Goal: Navigation & Orientation: Find specific page/section

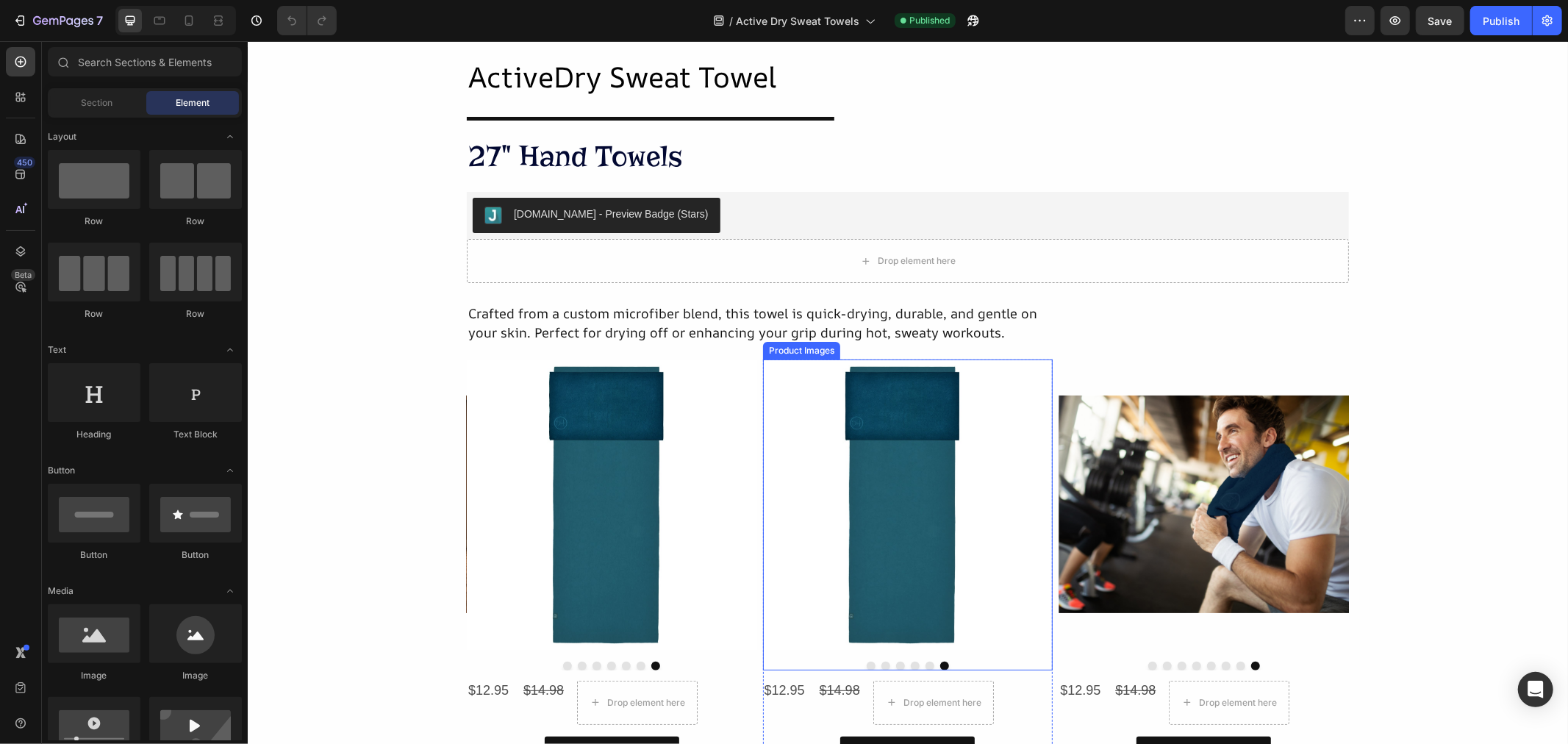
scroll to position [332, 0]
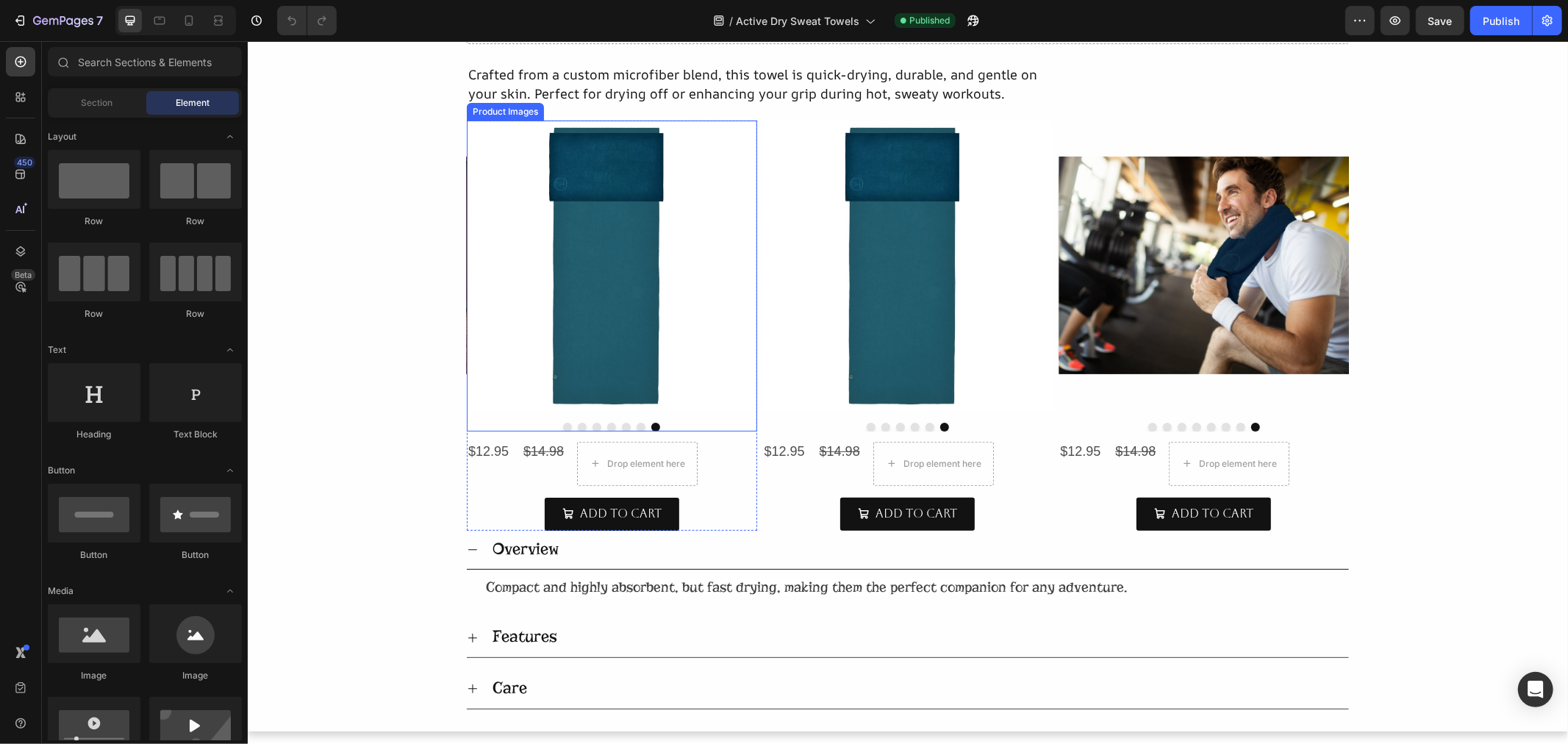
click at [562, 430] on button "Dot" at bounding box center [566, 426] width 9 height 9
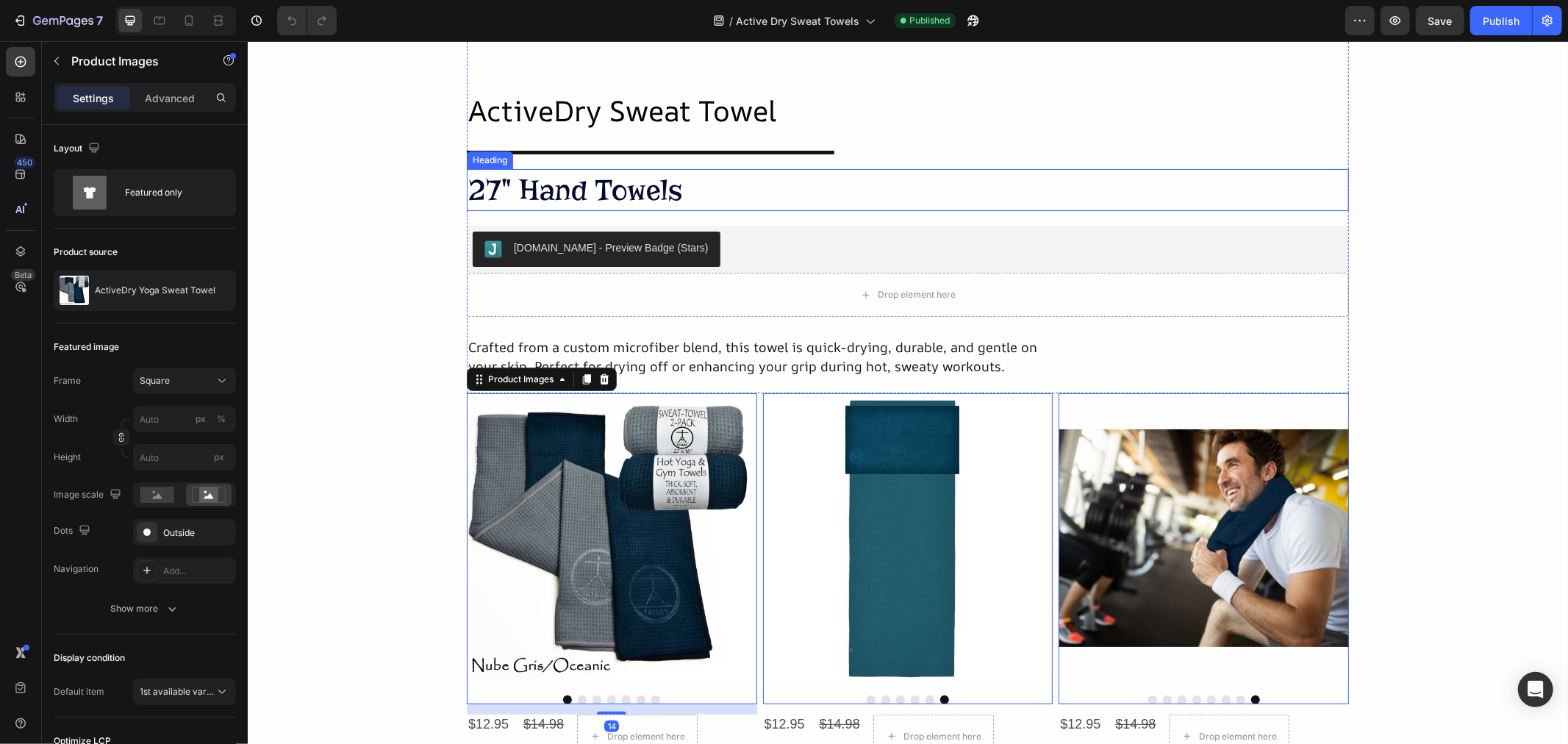
scroll to position [0, 0]
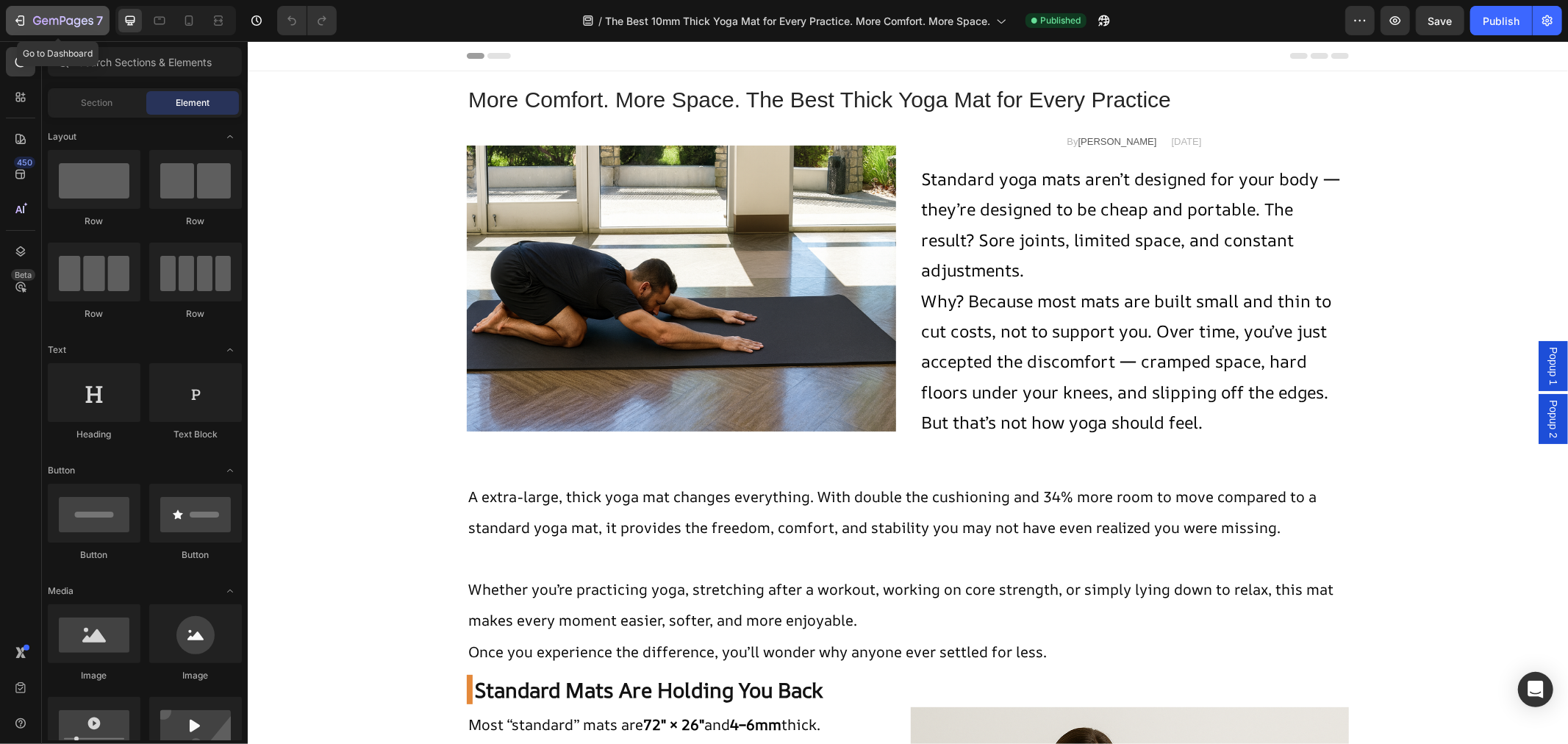
click at [22, 13] on icon "button" at bounding box center [20, 20] width 15 height 15
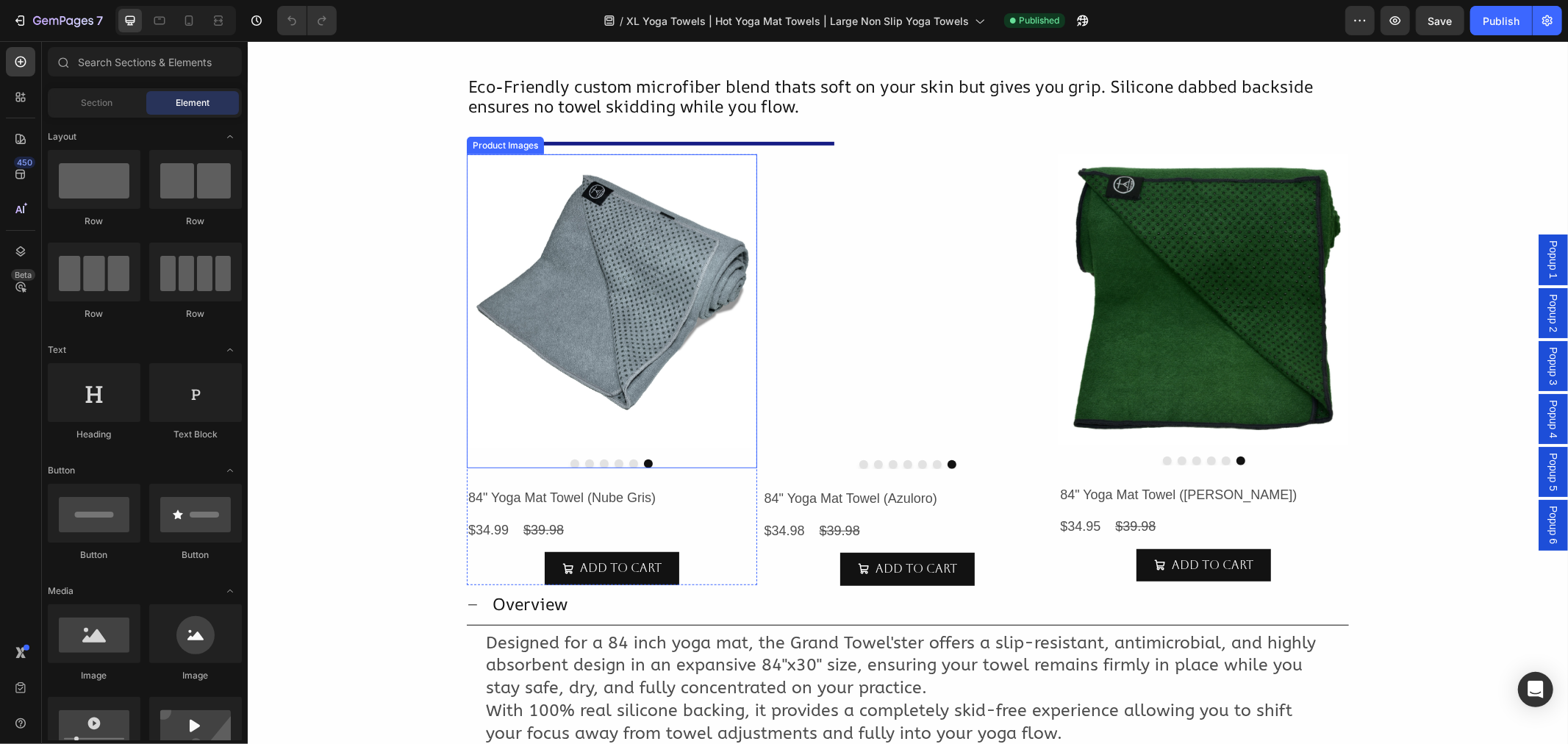
scroll to position [694, 0]
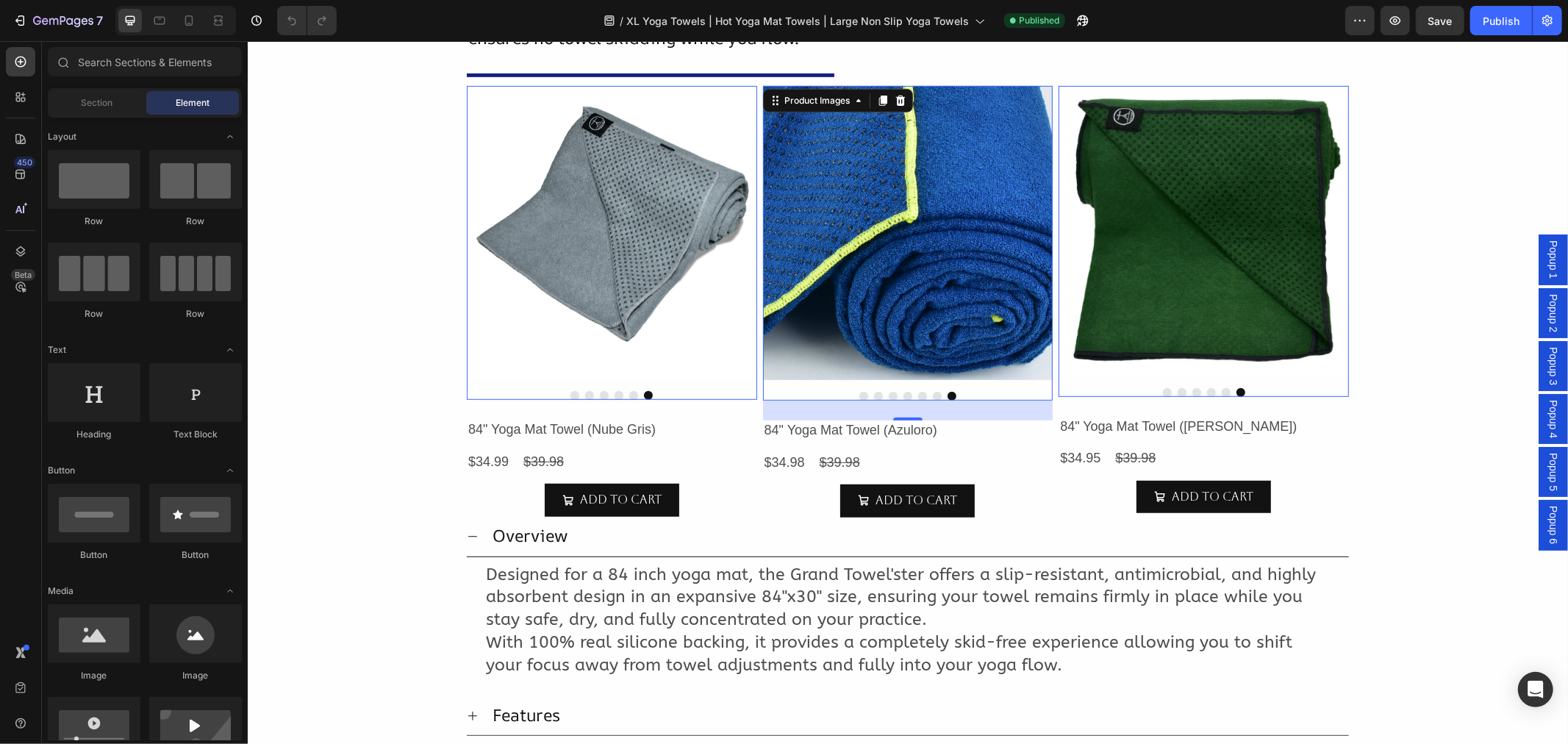
click at [859, 395] on button "Dot" at bounding box center [863, 395] width 9 height 9
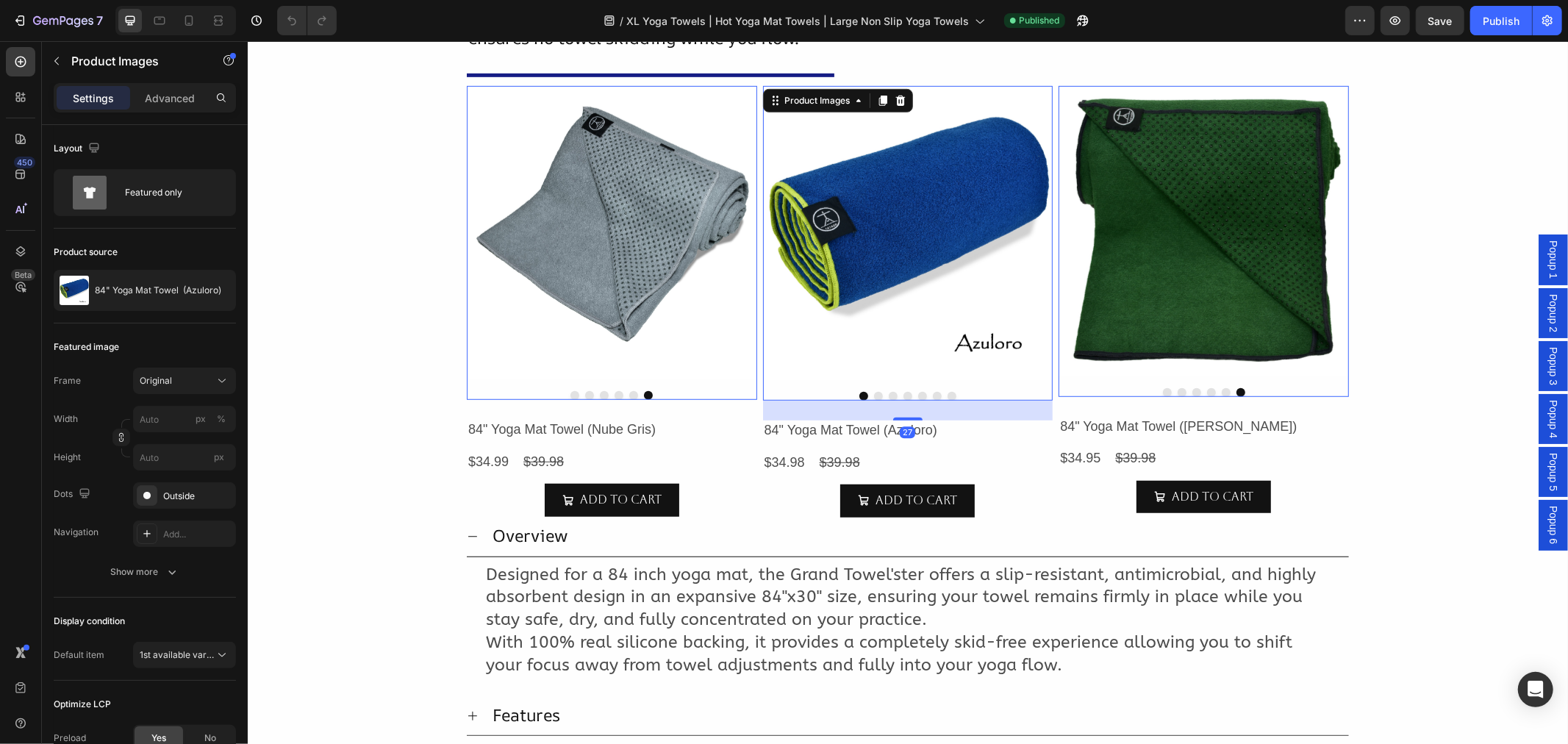
click at [1162, 393] on button "Dot" at bounding box center [1166, 391] width 9 height 9
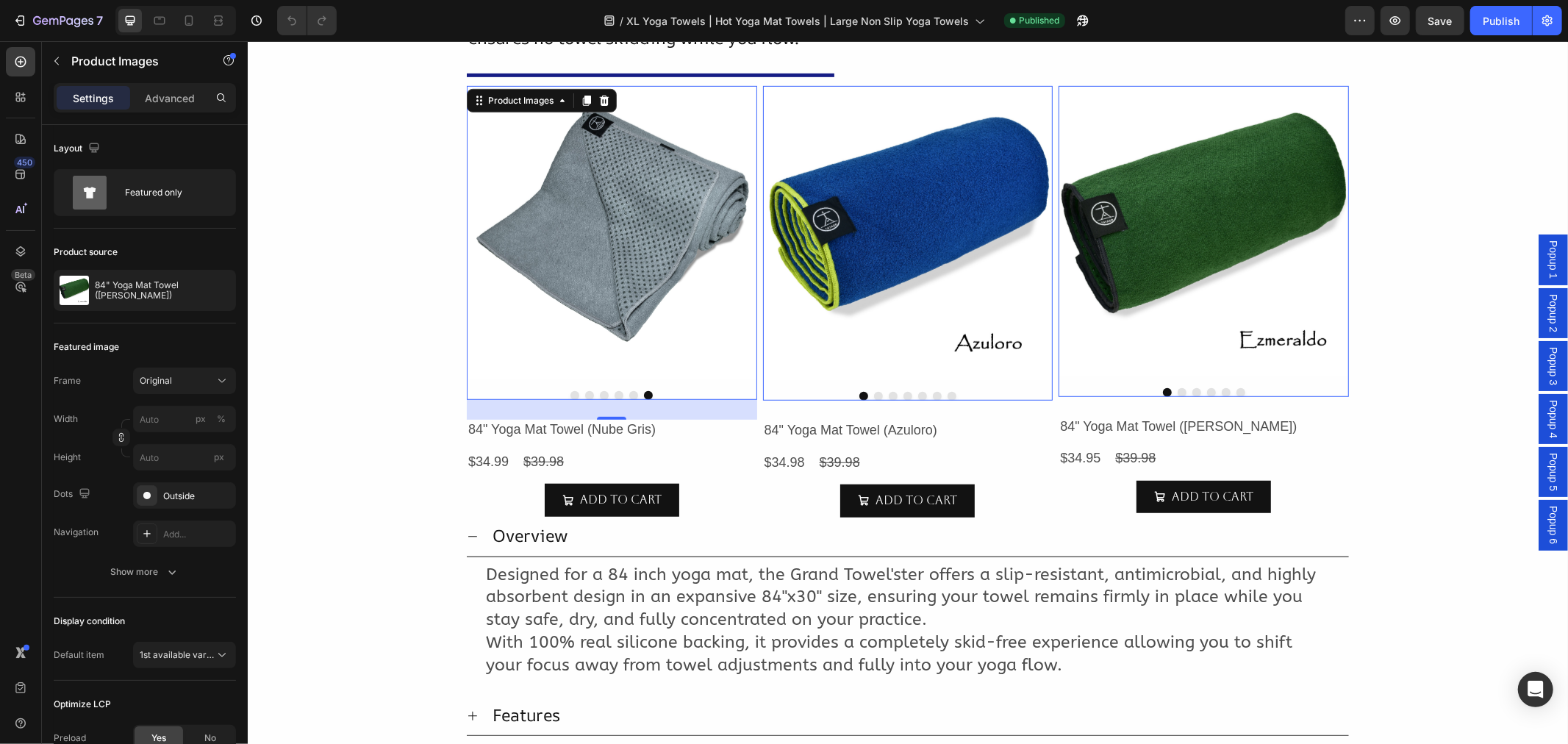
click at [569, 391] on button "Dot" at bounding box center [573, 394] width 9 height 9
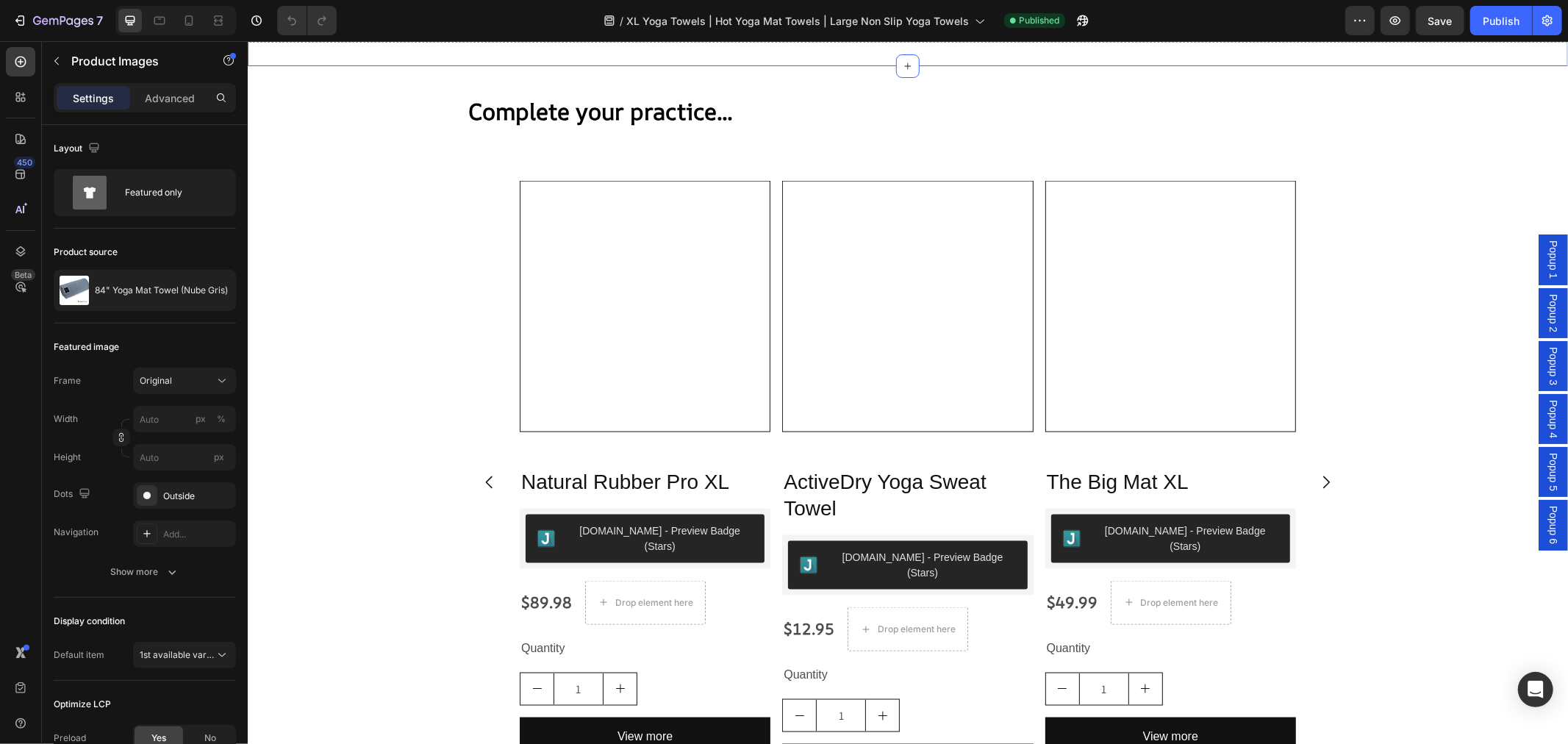
scroll to position [958, 0]
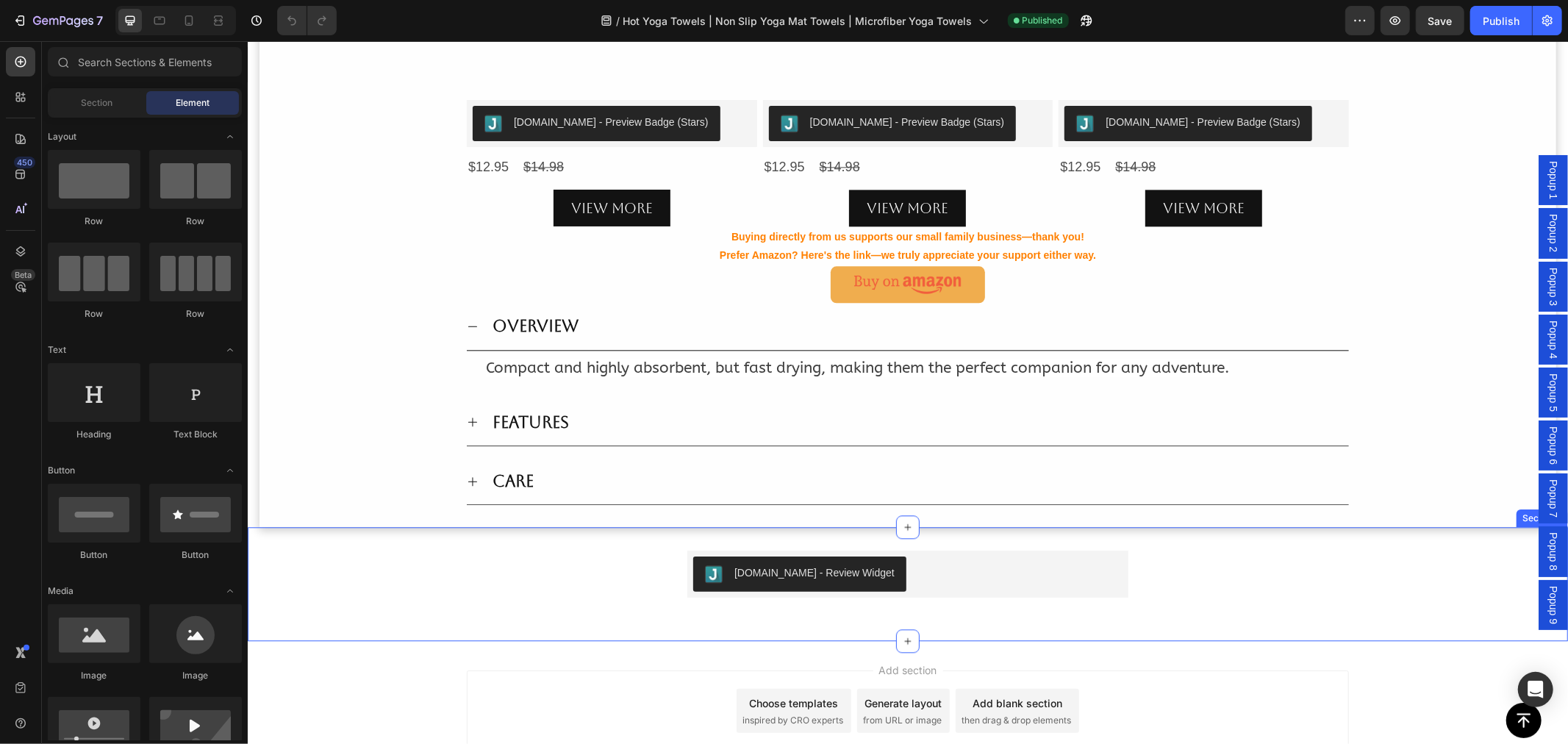
scroll to position [2797, 0]
